Goal: Navigation & Orientation: Find specific page/section

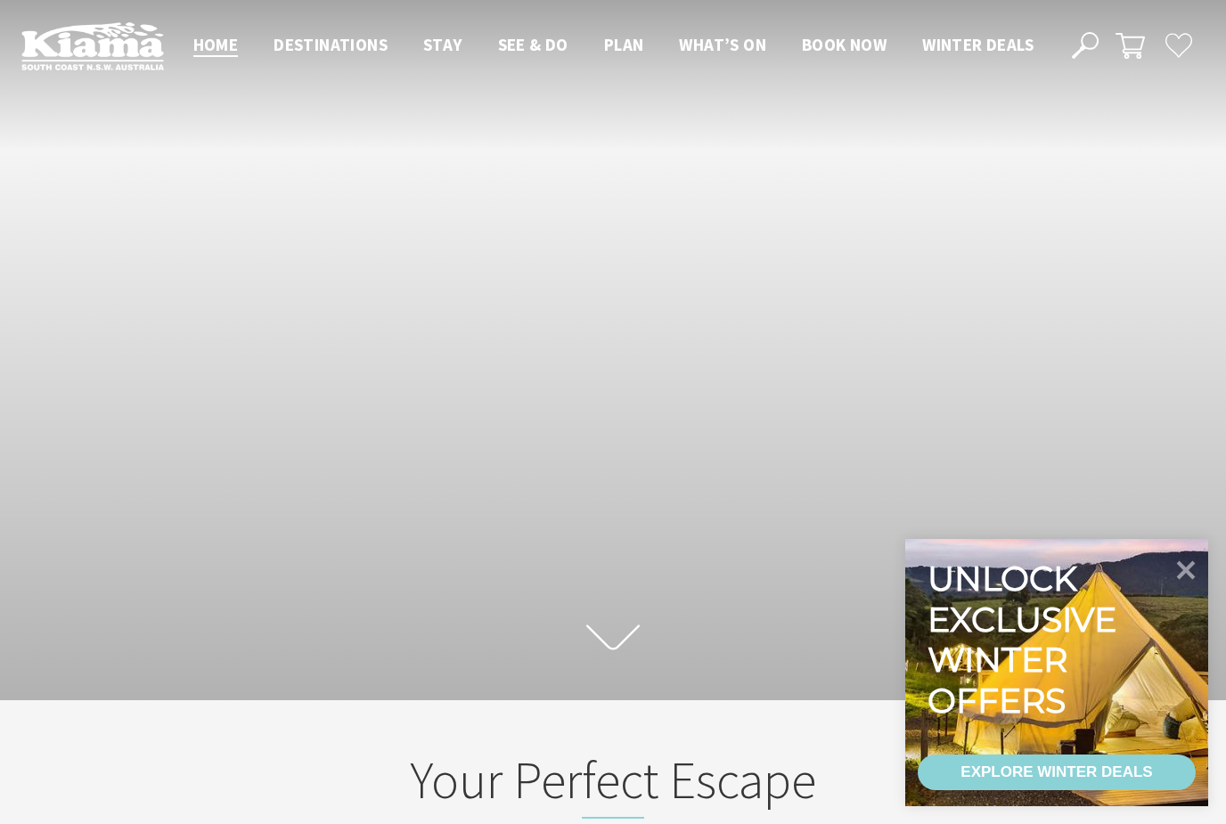
scroll to position [252, 1213]
click at [1181, 569] on icon at bounding box center [1186, 569] width 43 height 43
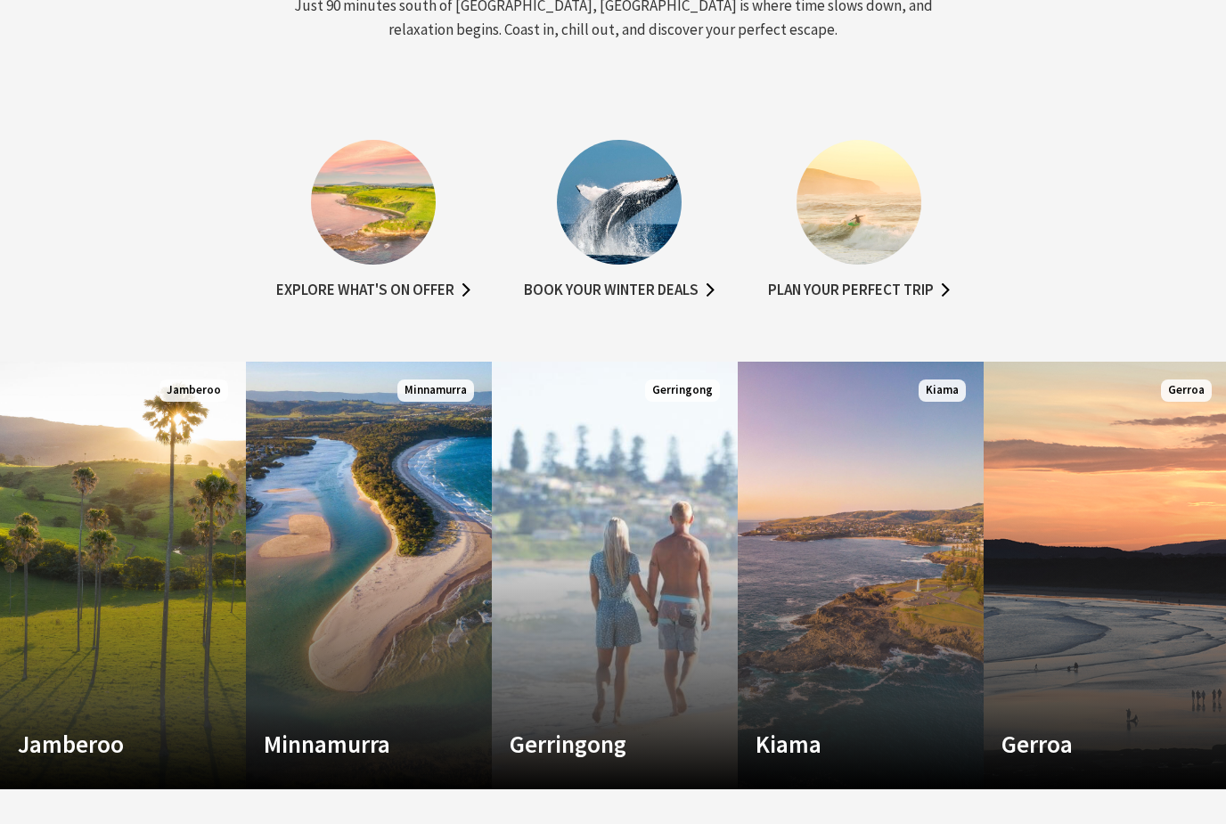
scroll to position [963, 0]
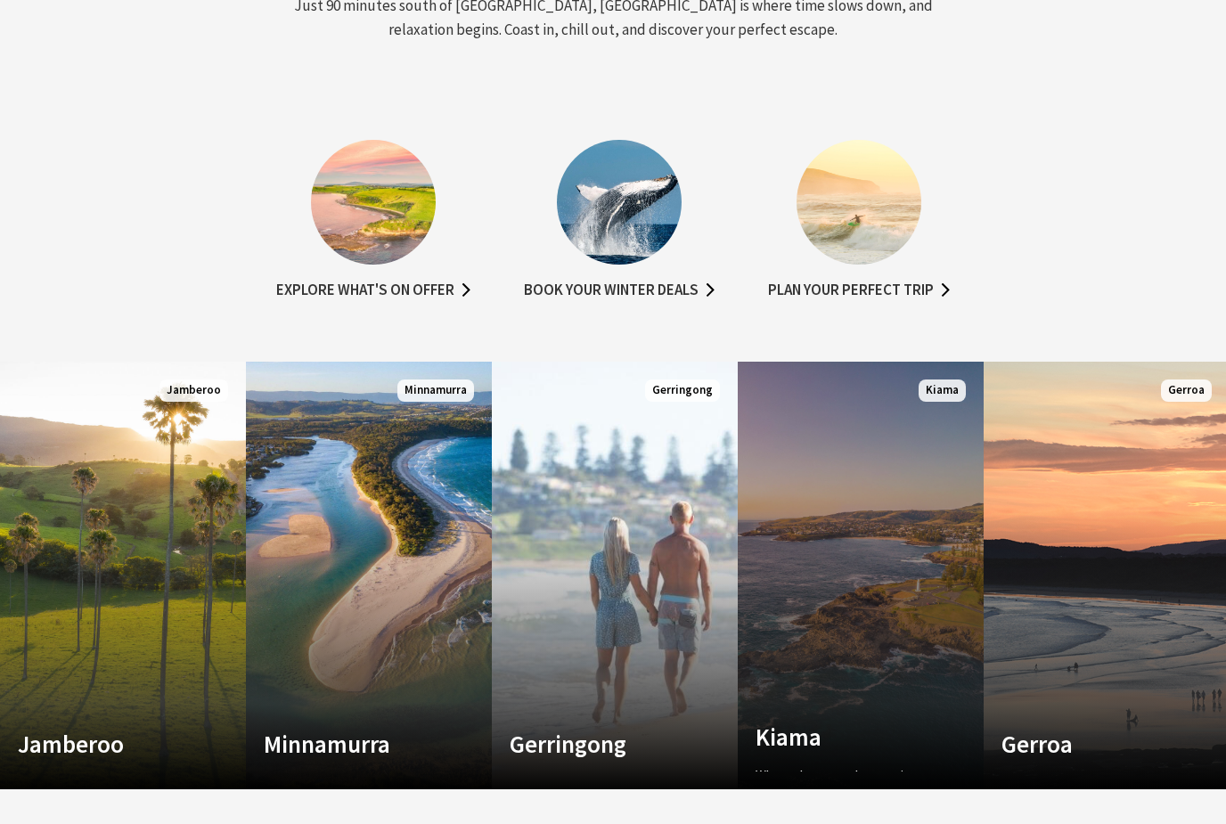
click at [868, 621] on link "Custom Image Used Kiama Where the sea makes a noise Read More Kiama" at bounding box center [861, 576] width 246 height 428
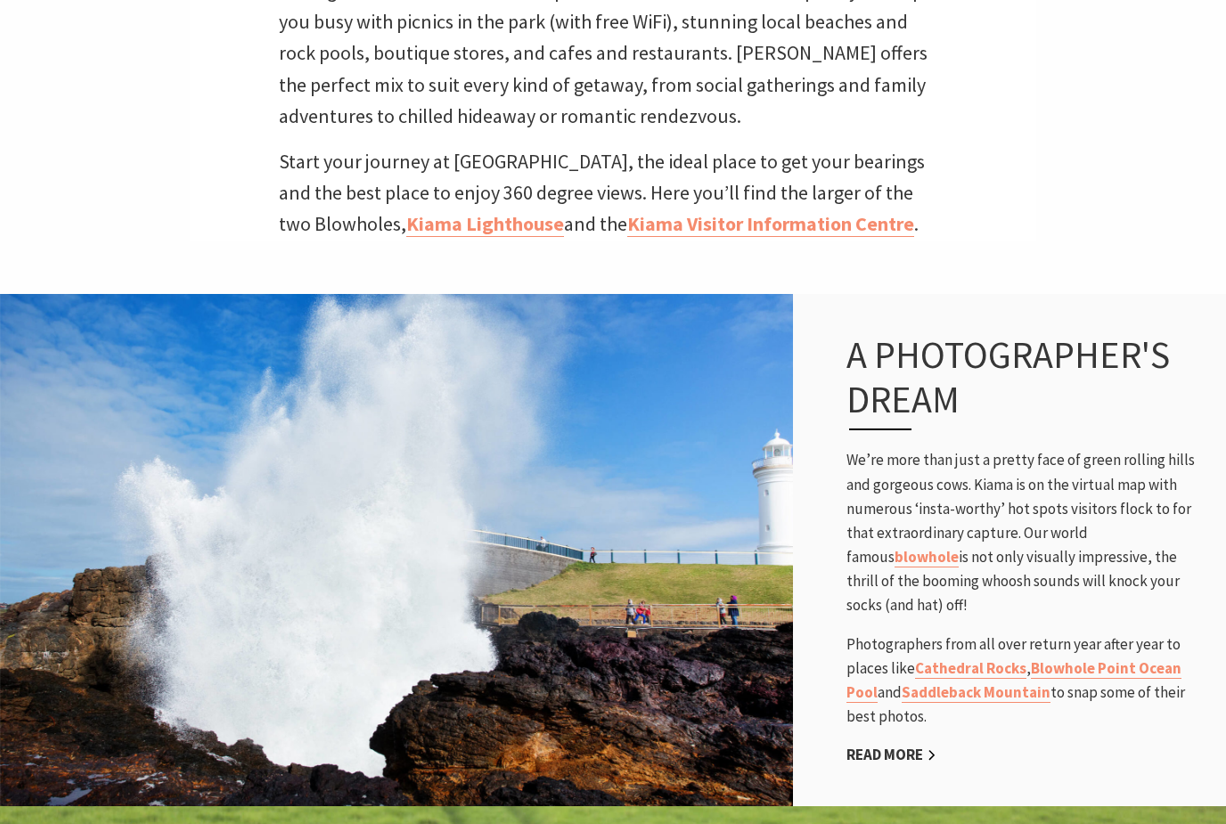
scroll to position [916, 0]
click at [466, 233] on link "Kiama Lighthouse" at bounding box center [485, 224] width 158 height 26
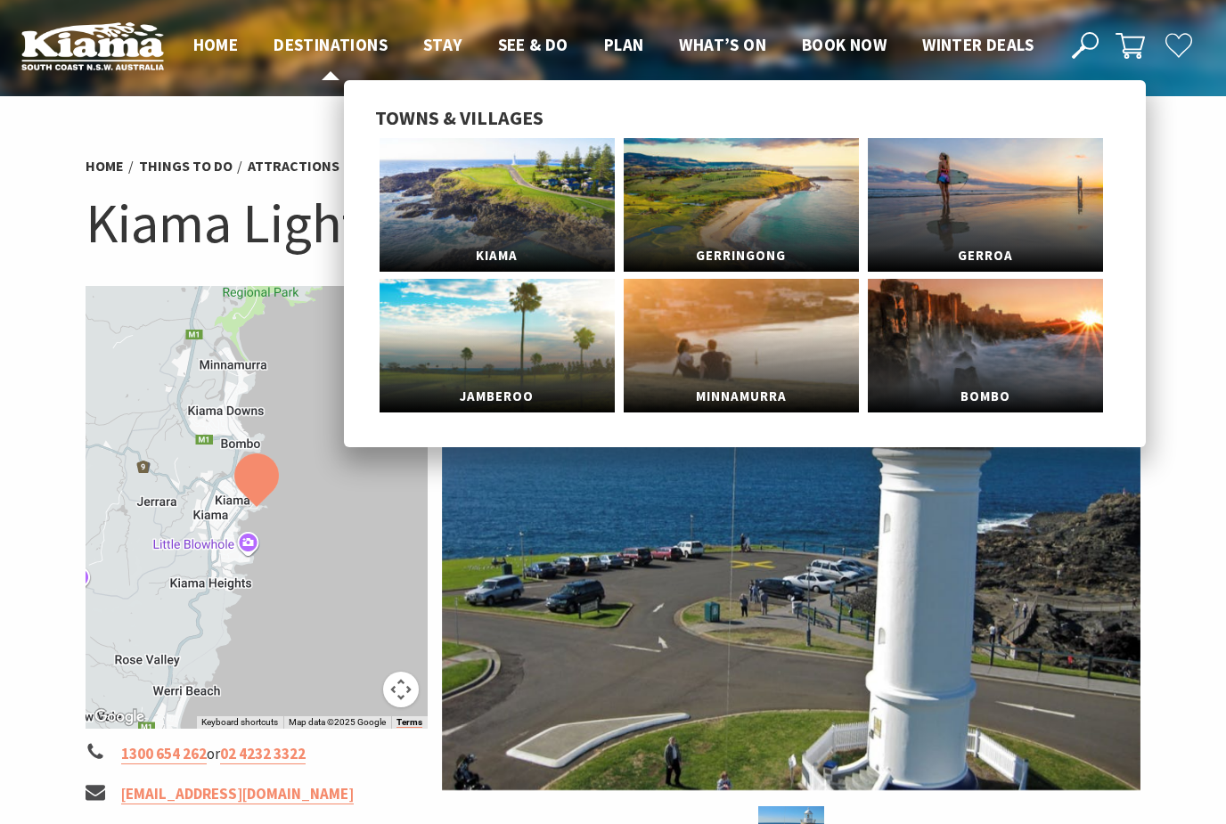
click at [339, 53] on span "Destinations" at bounding box center [331, 44] width 114 height 21
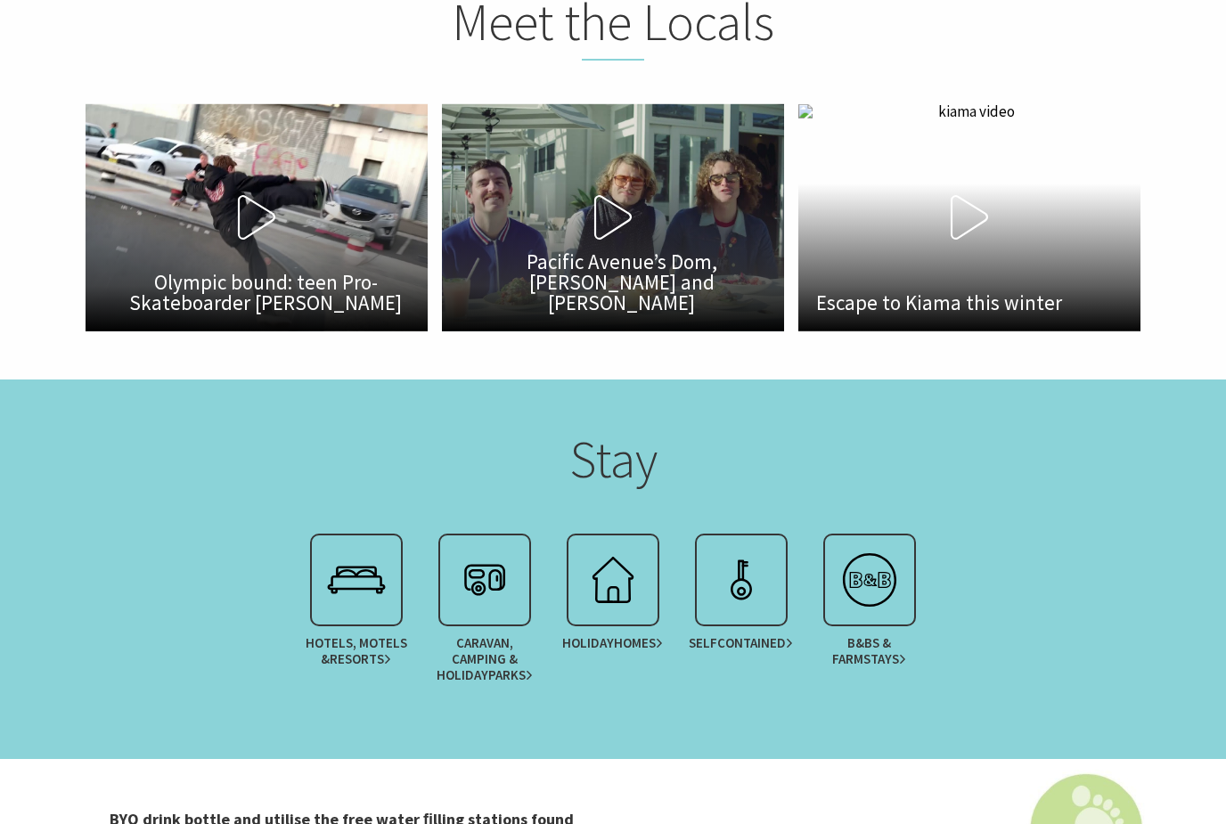
scroll to position [3259, 0]
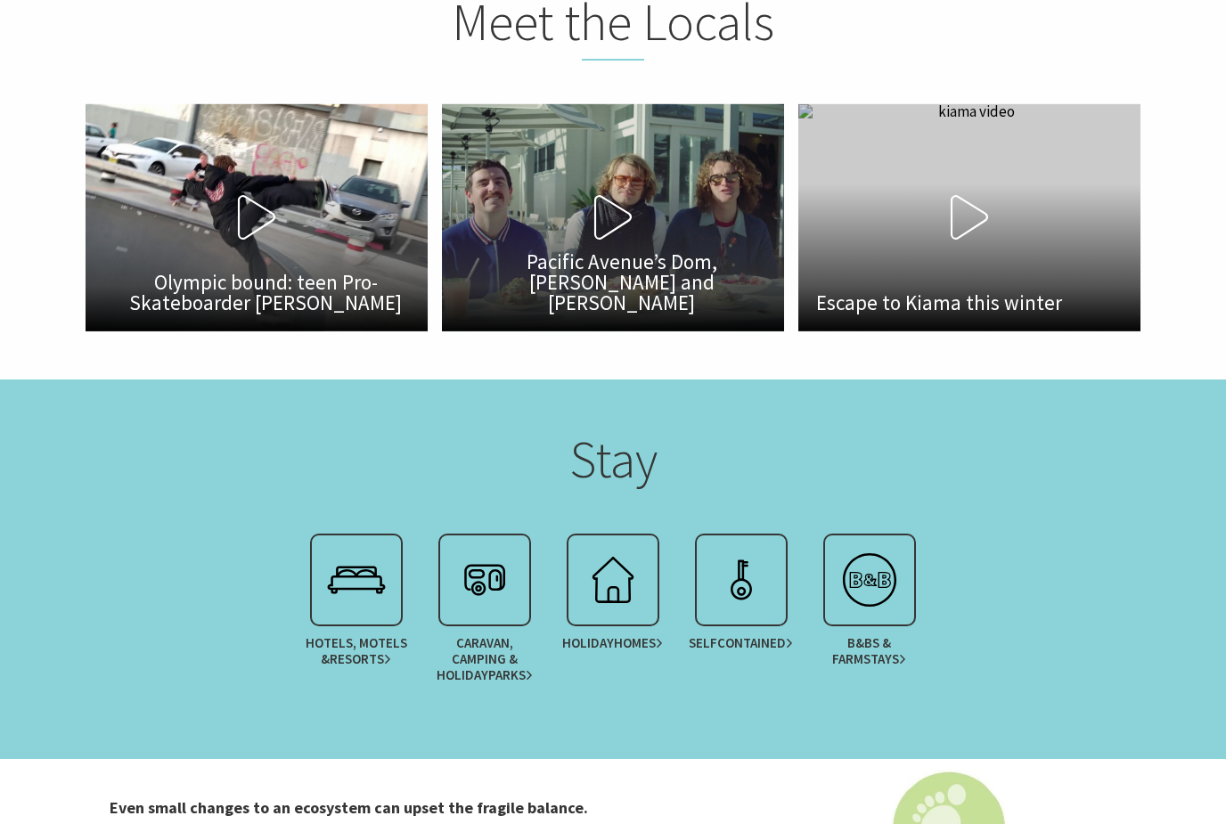
click at [960, 240] on icon at bounding box center [969, 217] width 45 height 45
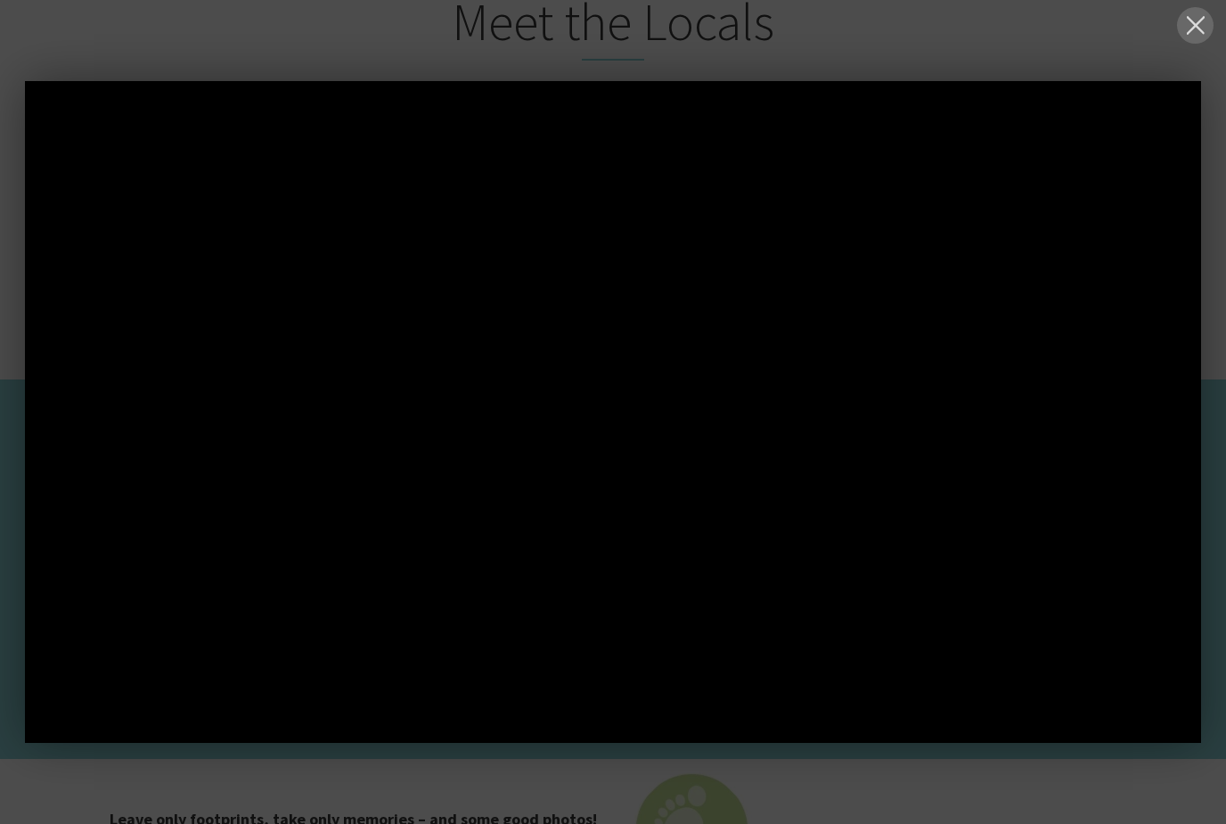
click at [1198, 19] on button at bounding box center [1195, 25] width 37 height 37
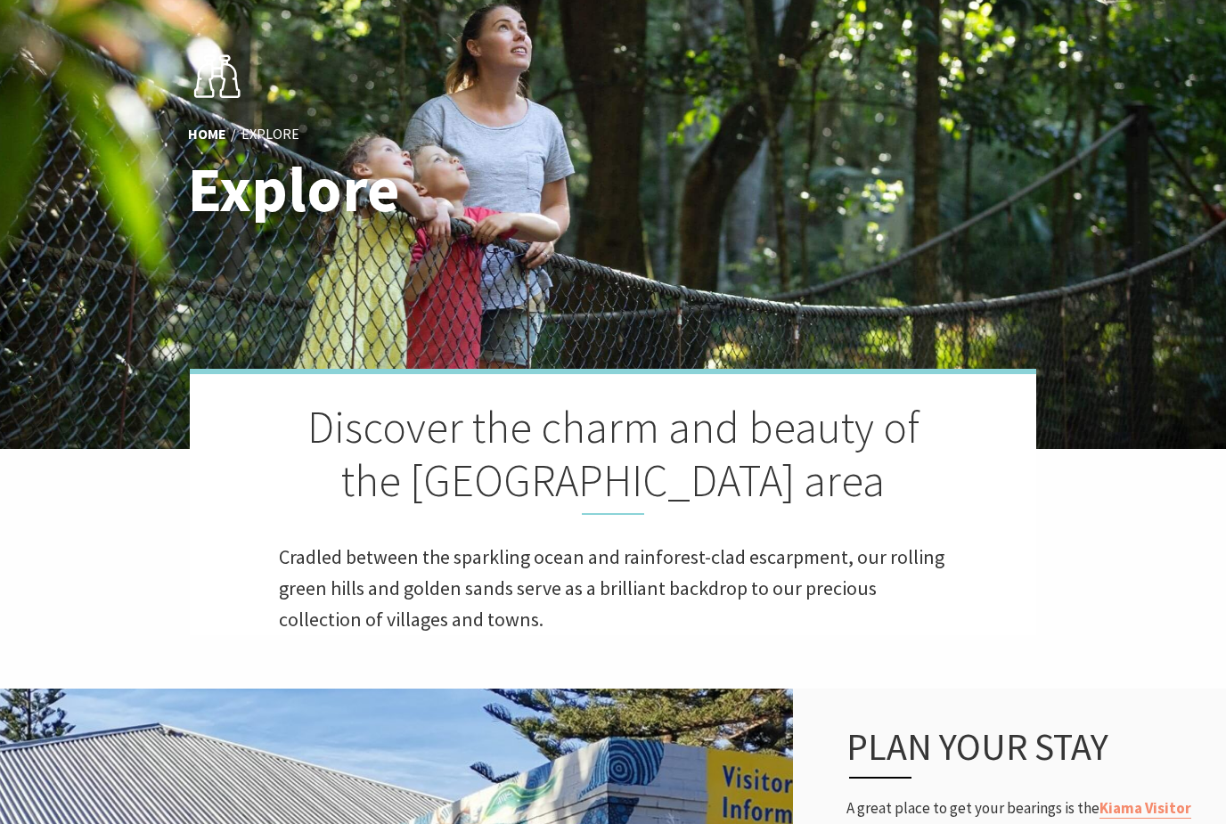
scroll to position [0, 0]
